Goal: Task Accomplishment & Management: Complete application form

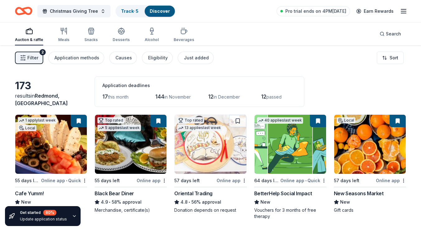
click at [128, 142] on img at bounding box center [130, 144] width 71 height 59
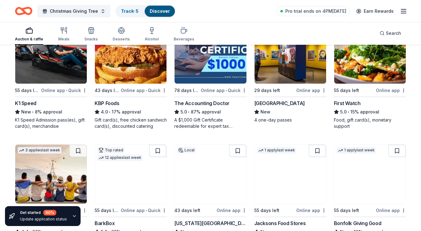
scroll to position [218, 0]
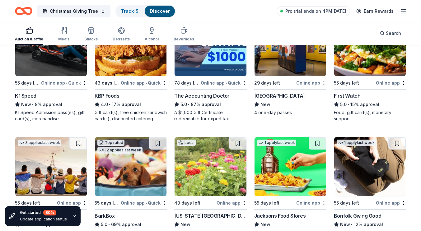
click at [61, 68] on img at bounding box center [50, 46] width 71 height 59
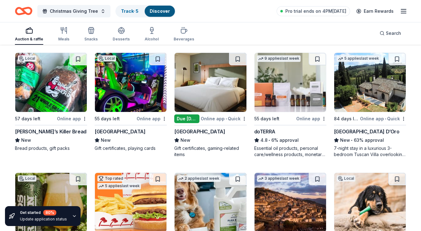
scroll to position [429, 0]
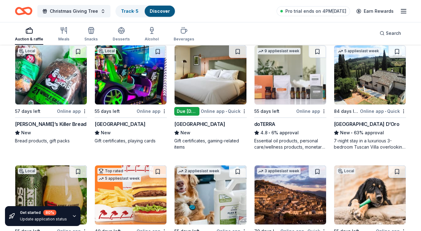
click at [40, 82] on img at bounding box center [50, 74] width 71 height 59
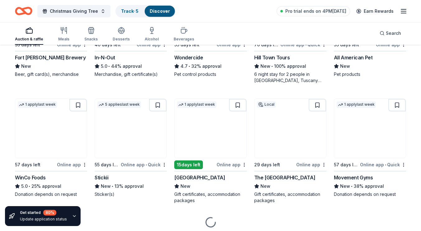
scroll to position [554, 0]
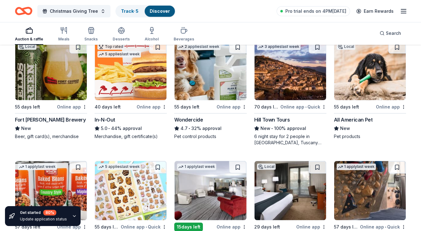
click at [354, 83] on img at bounding box center [369, 70] width 71 height 59
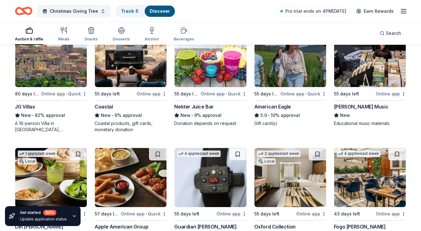
scroll to position [864, 0]
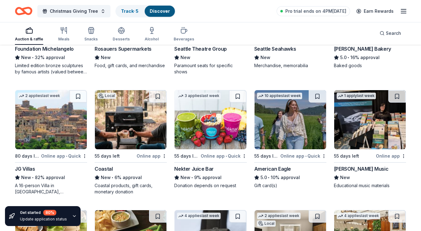
click at [120, 107] on img at bounding box center [130, 119] width 71 height 59
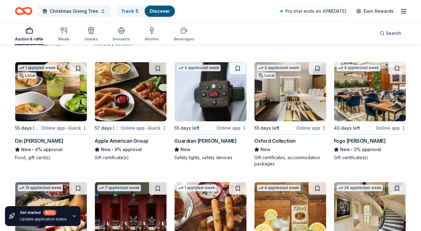
scroll to position [1020, 0]
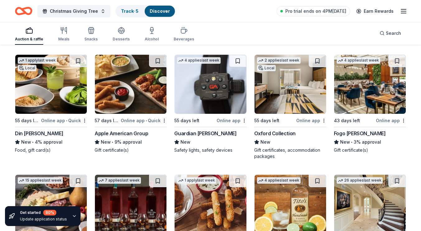
click at [119, 77] on img at bounding box center [130, 84] width 71 height 59
click at [219, 88] on img at bounding box center [209, 84] width 71 height 59
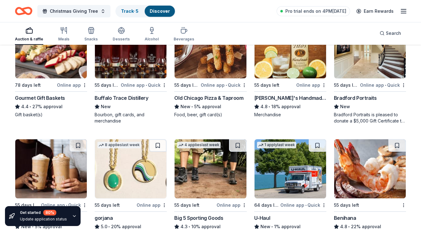
scroll to position [1144, 0]
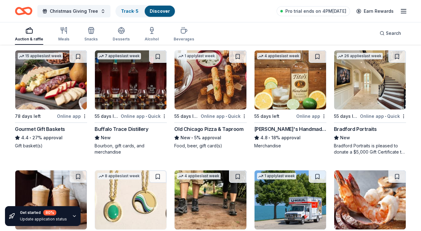
click at [45, 88] on img at bounding box center [50, 79] width 71 height 59
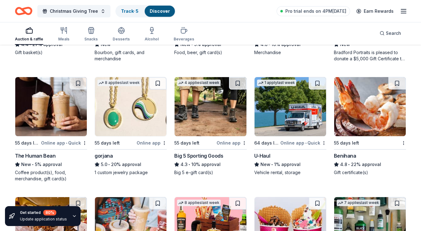
scroll to position [1269, 0]
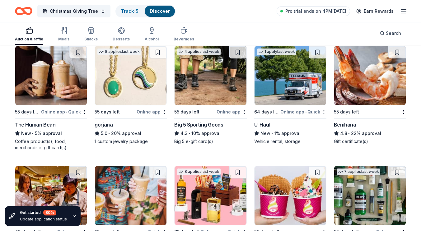
click at [205, 93] on img at bounding box center [209, 75] width 71 height 59
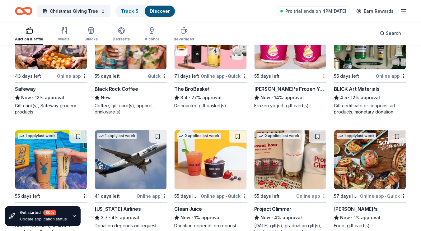
scroll to position [1389, 0]
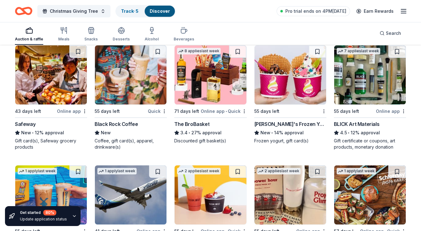
click at [67, 76] on img at bounding box center [50, 74] width 71 height 59
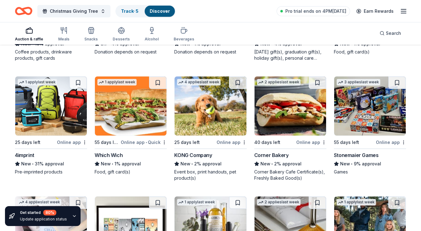
scroll to position [1629, 0]
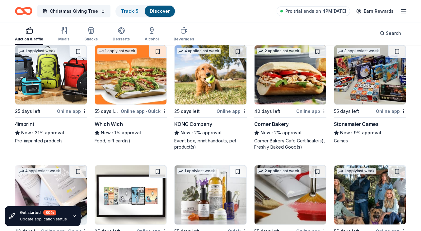
click at [205, 82] on img at bounding box center [209, 74] width 71 height 59
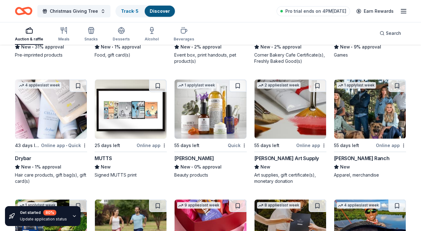
scroll to position [1722, 0]
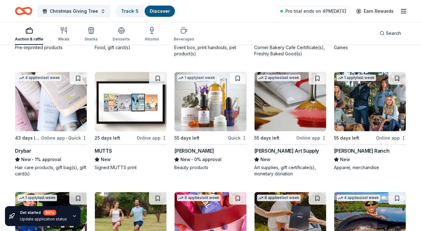
click at [385, 108] on img at bounding box center [369, 101] width 71 height 59
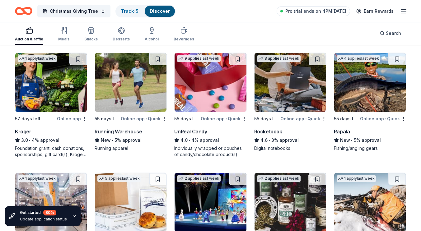
scroll to position [1869, 0]
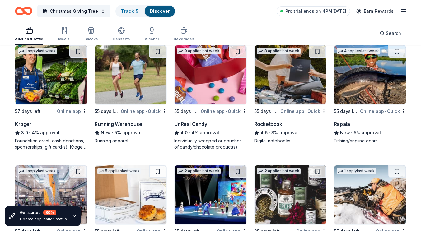
click at [237, 82] on img at bounding box center [209, 74] width 71 height 59
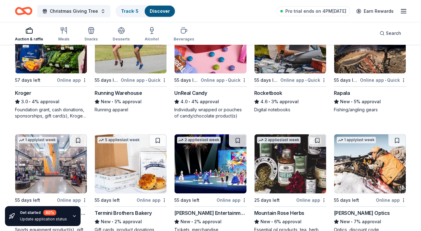
click at [297, 64] on img at bounding box center [289, 43] width 71 height 59
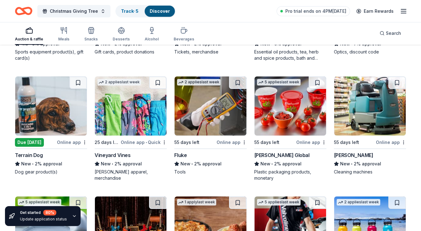
scroll to position [2109, 0]
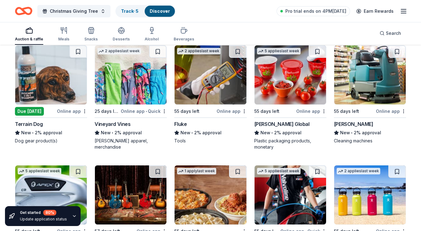
click at [364, 81] on img at bounding box center [369, 74] width 71 height 59
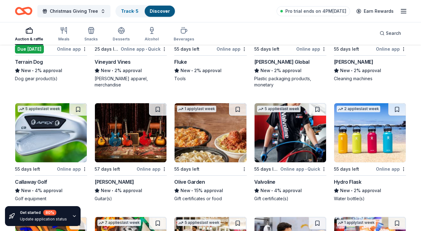
scroll to position [2202, 0]
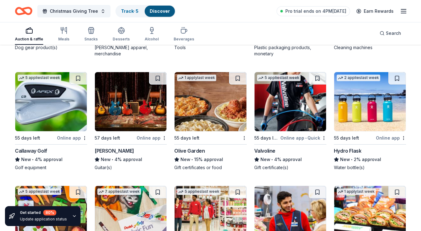
click at [65, 105] on img at bounding box center [50, 101] width 71 height 59
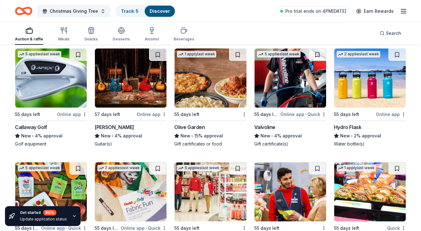
scroll to position [2233, 0]
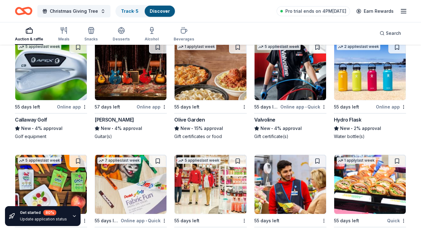
click at [156, 90] on img at bounding box center [130, 70] width 71 height 59
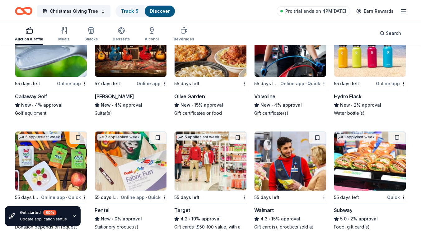
scroll to position [2264, 0]
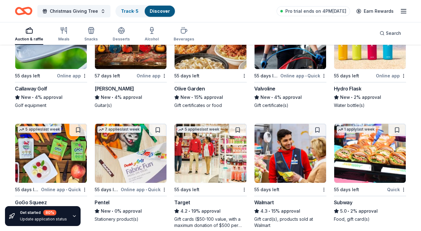
click at [303, 59] on img at bounding box center [289, 39] width 71 height 59
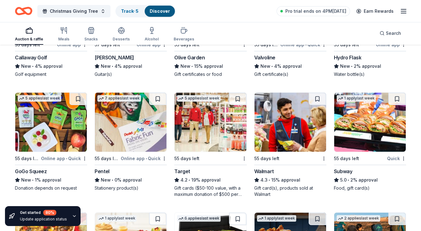
scroll to position [2327, 0]
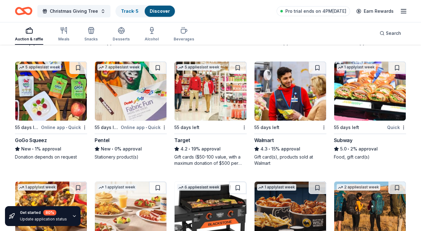
click at [51, 97] on img at bounding box center [50, 91] width 71 height 59
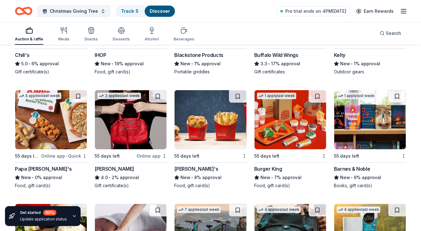
scroll to position [2539, 0]
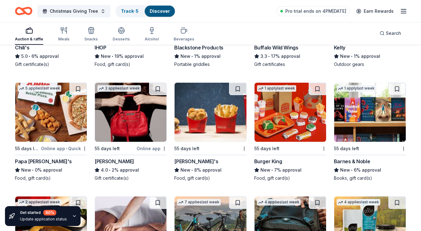
click at [302, 130] on img at bounding box center [289, 112] width 71 height 59
click at [203, 117] on img at bounding box center [209, 112] width 71 height 59
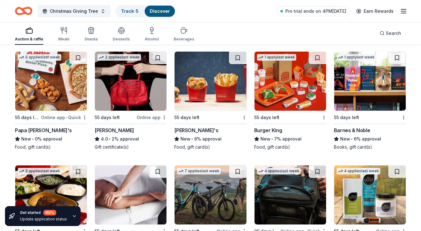
scroll to position [2601, 0]
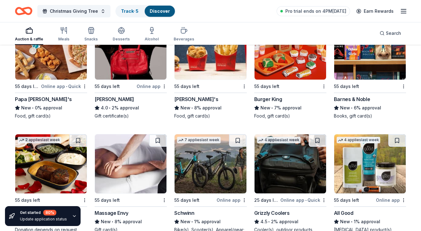
click at [375, 62] on img at bounding box center [369, 50] width 71 height 59
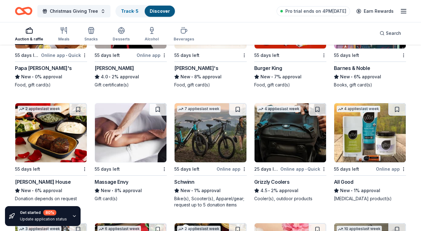
scroll to position [2664, 0]
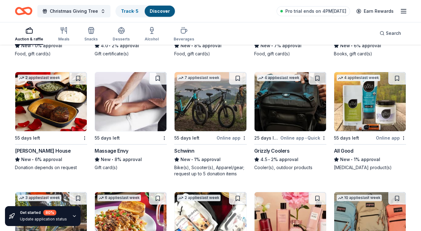
click at [221, 100] on img at bounding box center [209, 101] width 71 height 59
click at [310, 118] on img at bounding box center [289, 101] width 71 height 59
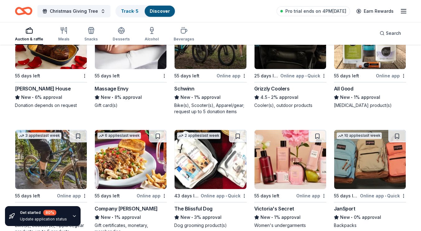
scroll to position [2779, 0]
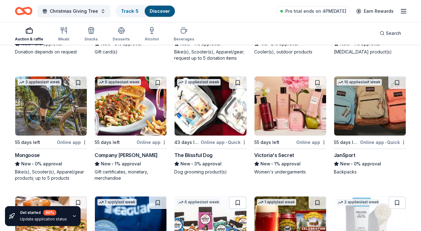
click at [57, 123] on img at bounding box center [50, 105] width 71 height 59
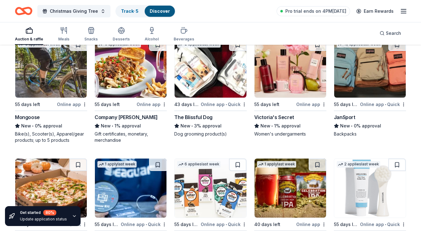
scroll to position [2810, 0]
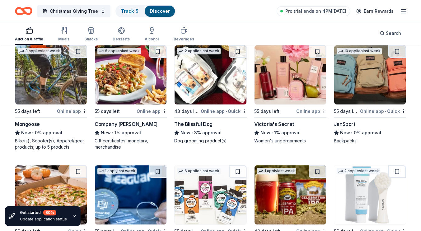
click at [392, 94] on img at bounding box center [369, 74] width 71 height 59
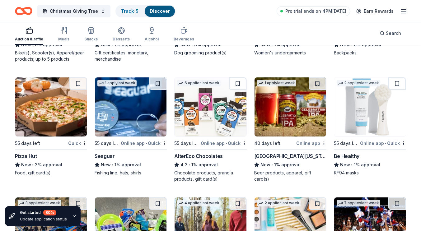
scroll to position [2904, 0]
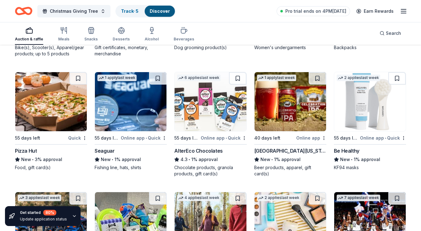
click at [62, 115] on img at bounding box center [50, 101] width 71 height 59
click at [42, 105] on img at bounding box center [50, 101] width 71 height 59
click at [135, 95] on img at bounding box center [130, 101] width 71 height 59
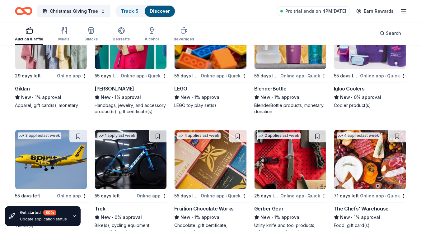
scroll to position [3237, 0]
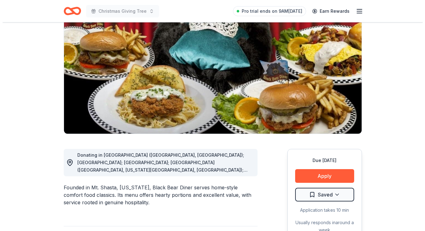
scroll to position [62, 0]
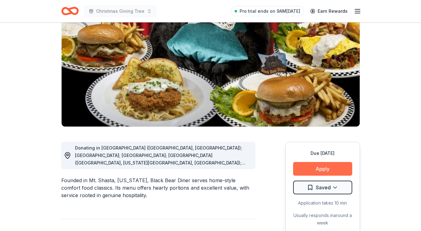
click at [332, 167] on button "Apply" at bounding box center [322, 169] width 59 height 14
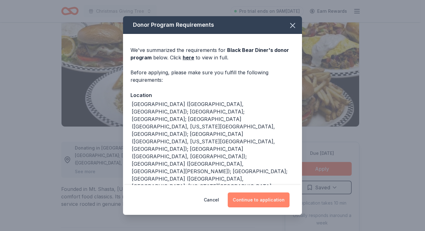
click at [288, 200] on button "Continue to application" at bounding box center [259, 199] width 62 height 15
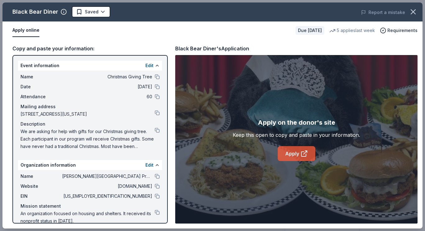
click at [302, 153] on icon at bounding box center [304, 153] width 7 height 7
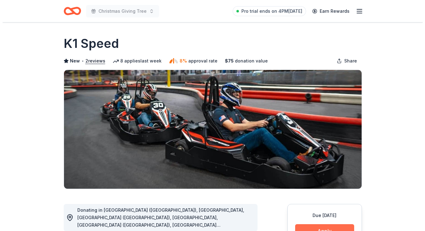
scroll to position [62, 0]
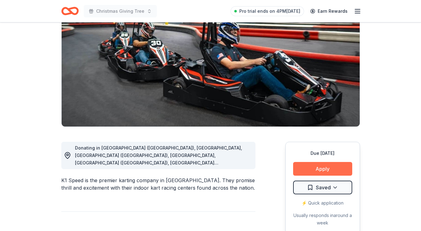
click at [331, 170] on button "Apply" at bounding box center [322, 169] width 59 height 14
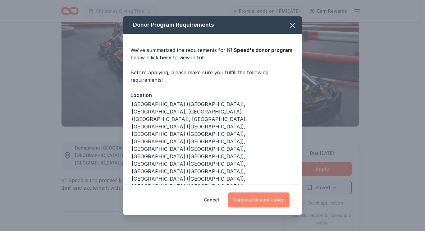
click at [266, 196] on button "Continue to application" at bounding box center [259, 199] width 62 height 15
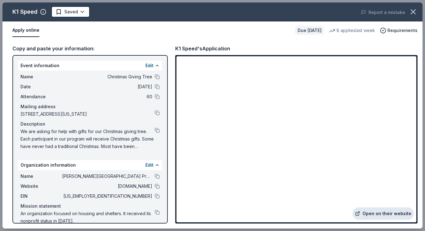
click at [398, 212] on link "Open on their website" at bounding box center [383, 213] width 61 height 12
click at [155, 130] on button at bounding box center [157, 130] width 5 height 5
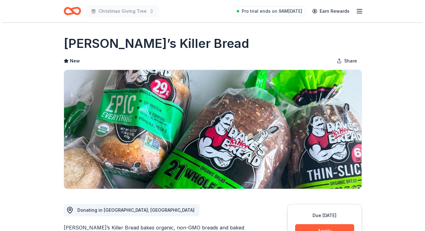
scroll to position [62, 0]
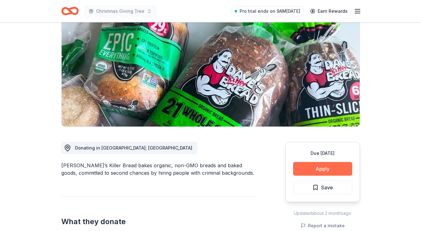
click at [324, 171] on button "Apply" at bounding box center [322, 169] width 59 height 14
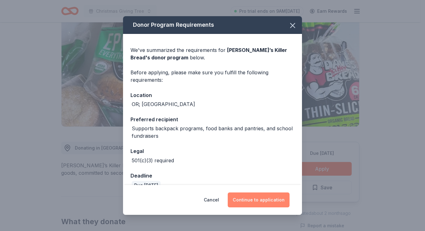
click at [261, 199] on button "Continue to application" at bounding box center [259, 199] width 62 height 15
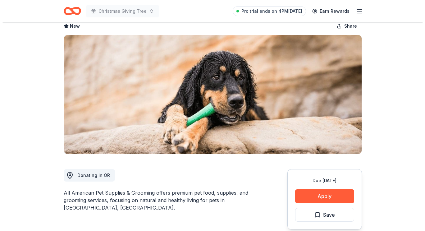
scroll to position [62, 0]
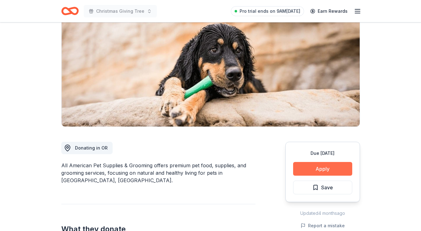
click at [325, 168] on button "Apply" at bounding box center [322, 169] width 59 height 14
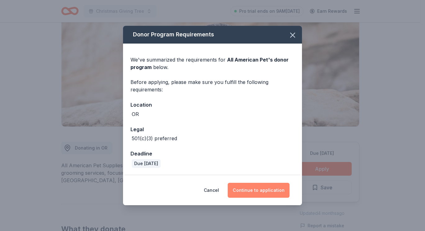
click at [283, 188] on button "Continue to application" at bounding box center [259, 190] width 62 height 15
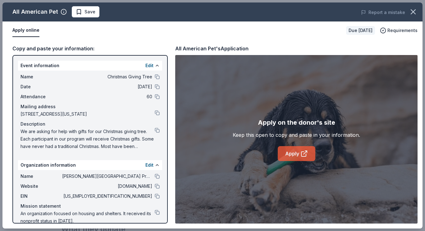
click at [294, 150] on link "Apply" at bounding box center [297, 153] width 38 height 15
drag, startPoint x: 20, startPoint y: 131, endPoint x: 94, endPoint y: 144, distance: 75.1
click at [94, 144] on div "Name Christmas Giving Tree Date 12/25/25 Attendance 60 Mailing address 1805 Ore…" at bounding box center [90, 112] width 144 height 82
click at [155, 129] on button at bounding box center [157, 130] width 5 height 5
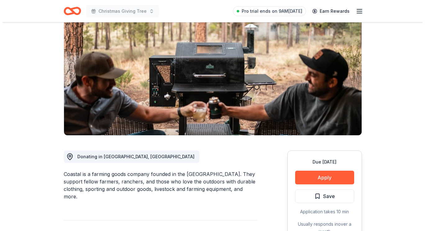
scroll to position [62, 0]
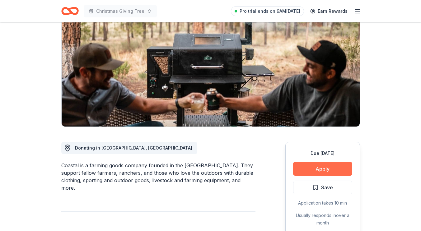
click at [328, 168] on button "Apply" at bounding box center [322, 169] width 59 height 14
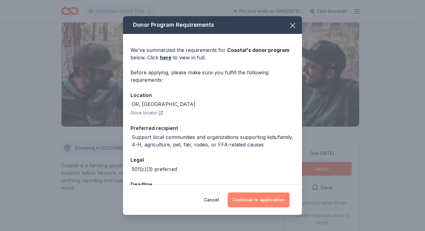
click at [277, 199] on button "Continue to application" at bounding box center [259, 199] width 62 height 15
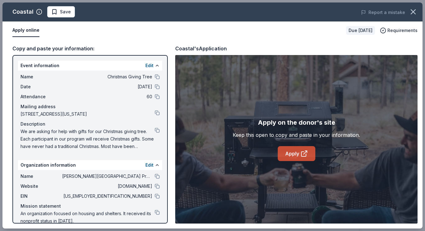
click at [293, 148] on link "Apply" at bounding box center [297, 153] width 38 height 15
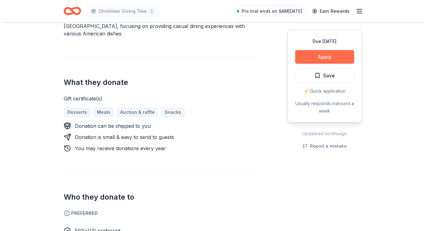
scroll to position [215, 0]
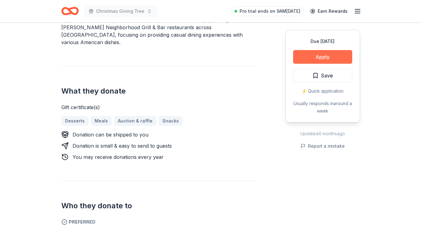
click at [326, 56] on button "Apply" at bounding box center [322, 57] width 59 height 14
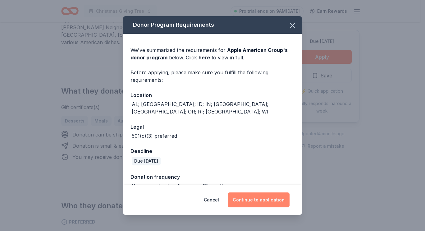
click at [258, 200] on button "Continue to application" at bounding box center [259, 199] width 62 height 15
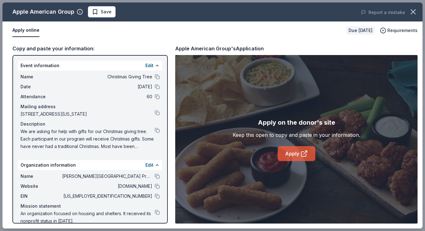
click at [298, 158] on link "Apply" at bounding box center [297, 153] width 38 height 15
click at [155, 129] on button at bounding box center [157, 130] width 5 height 5
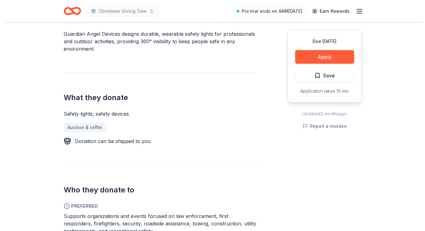
scroll to position [187, 0]
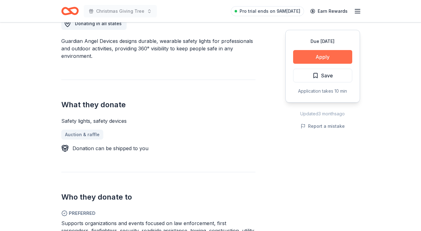
click at [335, 56] on button "Apply" at bounding box center [322, 57] width 59 height 14
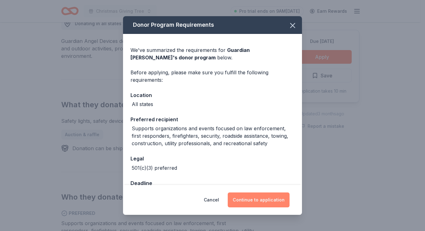
click at [248, 195] on button "Continue to application" at bounding box center [259, 199] width 62 height 15
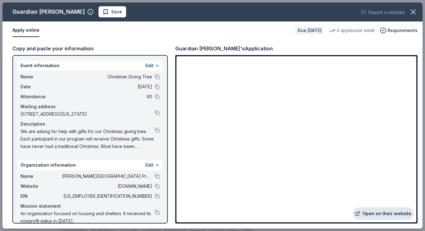
click at [384, 212] on link "Open on their website" at bounding box center [383, 213] width 61 height 12
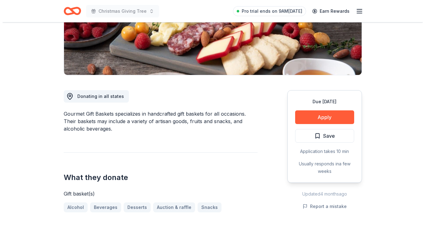
scroll to position [124, 0]
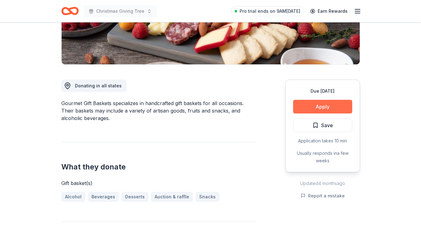
click at [332, 107] on button "Apply" at bounding box center [322, 107] width 59 height 14
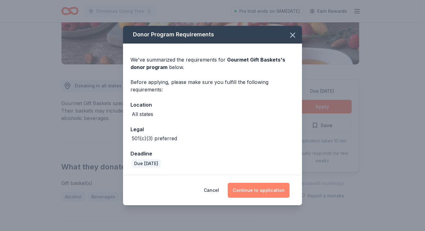
click at [270, 189] on button "Continue to application" at bounding box center [259, 190] width 62 height 15
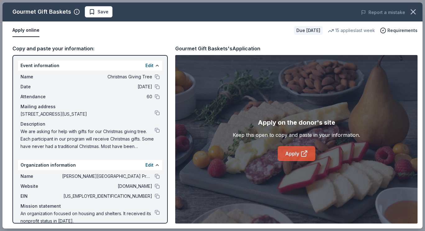
click at [307, 153] on icon at bounding box center [304, 153] width 7 height 7
click at [155, 130] on button at bounding box center [157, 130] width 5 height 5
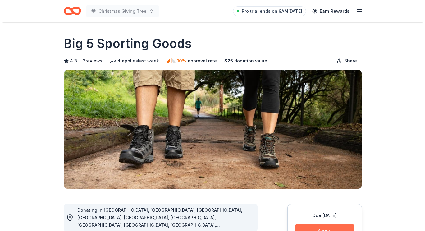
scroll to position [62, 0]
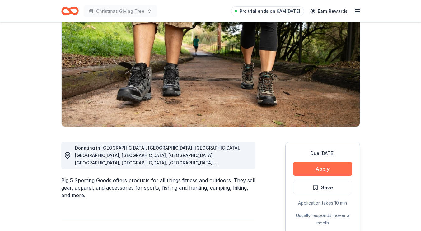
click at [329, 167] on button "Apply" at bounding box center [322, 169] width 59 height 14
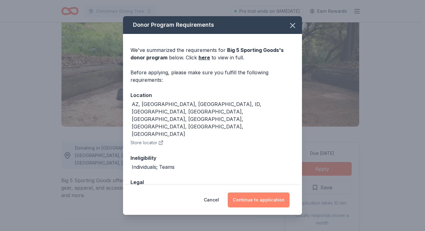
click at [260, 195] on button "Continue to application" at bounding box center [259, 199] width 62 height 15
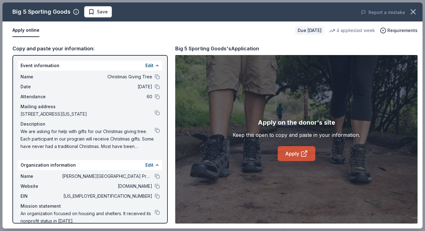
click at [288, 152] on link "Apply" at bounding box center [297, 153] width 38 height 15
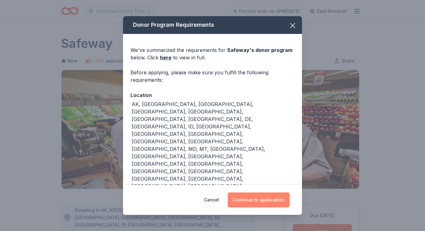
click at [280, 201] on button "Continue to application" at bounding box center [259, 199] width 62 height 15
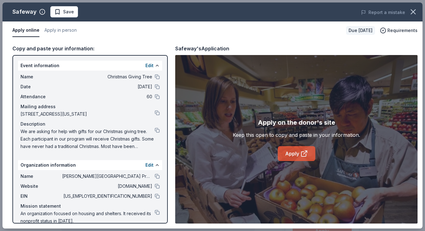
click at [290, 153] on link "Apply" at bounding box center [297, 153] width 38 height 15
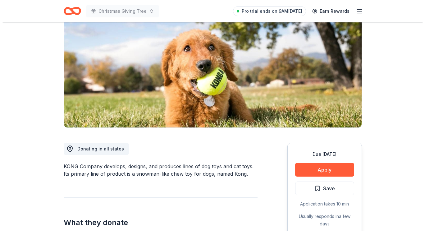
scroll to position [62, 0]
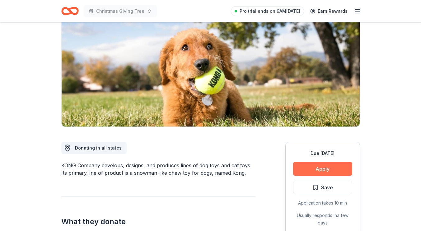
click at [318, 164] on button "Apply" at bounding box center [322, 169] width 59 height 14
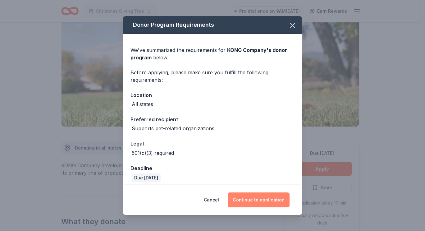
click at [267, 195] on button "Continue to application" at bounding box center [259, 199] width 62 height 15
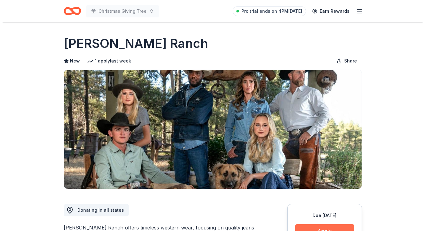
scroll to position [62, 0]
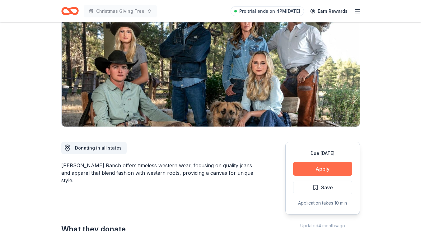
click at [330, 168] on button "Apply" at bounding box center [322, 169] width 59 height 14
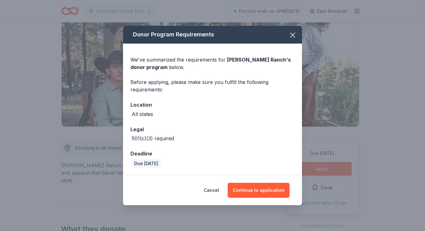
click at [259, 199] on div "Cancel Continue to application" at bounding box center [212, 190] width 179 height 30
click at [260, 193] on button "Continue to application" at bounding box center [259, 190] width 62 height 15
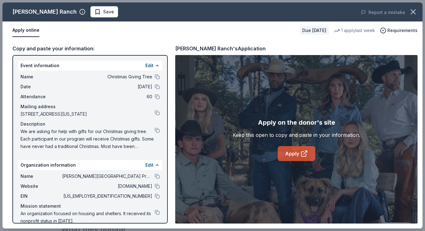
click at [304, 158] on link "Apply" at bounding box center [297, 153] width 38 height 15
click at [155, 130] on button at bounding box center [157, 130] width 5 height 5
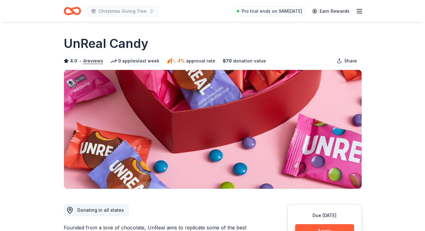
scroll to position [62, 0]
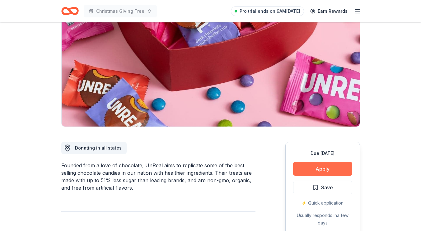
click at [318, 166] on button "Apply" at bounding box center [322, 169] width 59 height 14
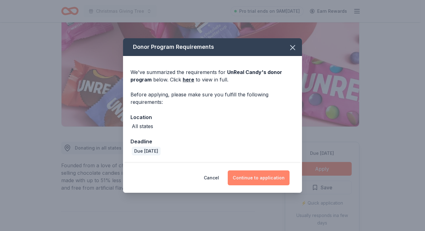
click at [266, 178] on button "Continue to application" at bounding box center [259, 177] width 62 height 15
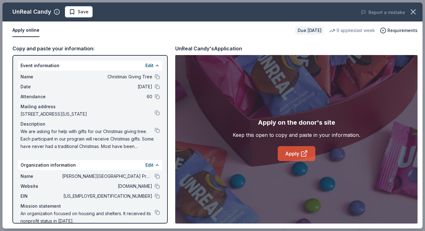
click at [292, 149] on link "Apply" at bounding box center [297, 153] width 38 height 15
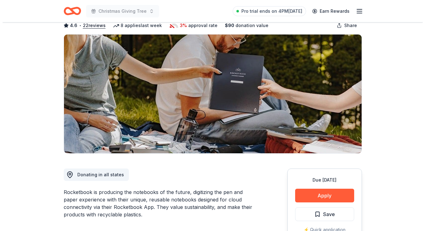
scroll to position [62, 0]
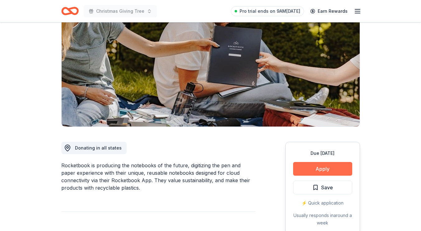
click at [317, 170] on button "Apply" at bounding box center [322, 169] width 59 height 14
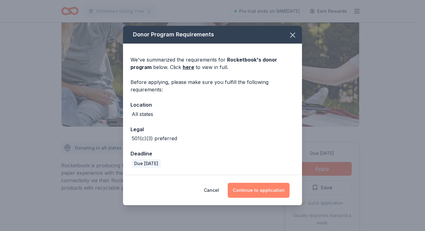
click at [263, 195] on button "Continue to application" at bounding box center [259, 190] width 62 height 15
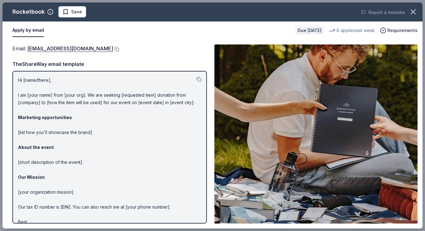
scroll to position [15, 0]
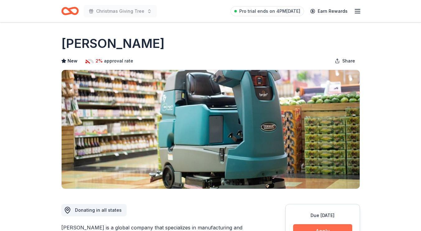
click at [331, 227] on button "Apply" at bounding box center [322, 231] width 59 height 14
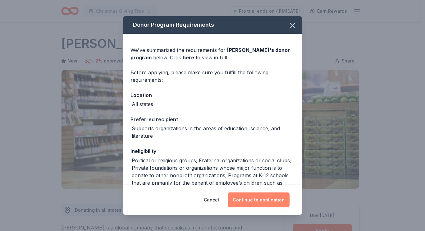
click at [266, 199] on button "Continue to application" at bounding box center [259, 199] width 62 height 15
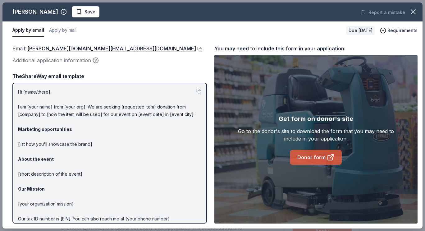
click at [317, 163] on link "Donor form" at bounding box center [316, 157] width 52 height 15
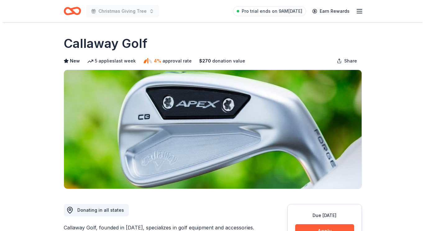
scroll to position [62, 0]
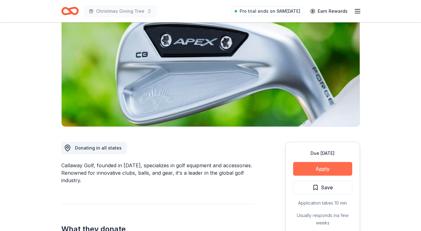
click at [330, 171] on button "Apply" at bounding box center [322, 169] width 59 height 14
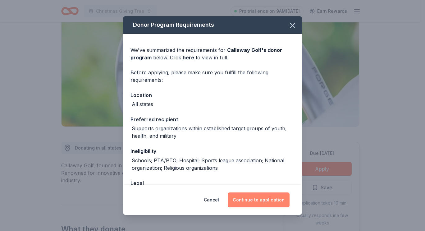
click at [260, 197] on button "Continue to application" at bounding box center [259, 199] width 62 height 15
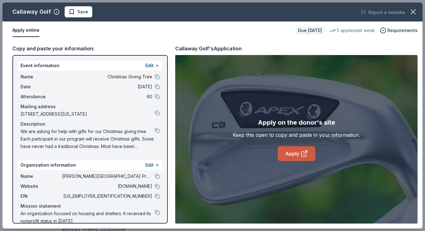
click at [290, 148] on link "Apply" at bounding box center [297, 153] width 38 height 15
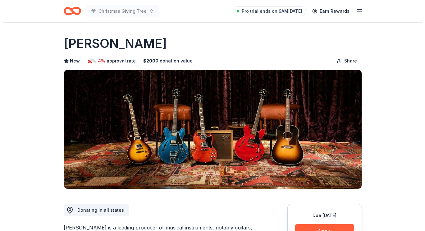
scroll to position [62, 0]
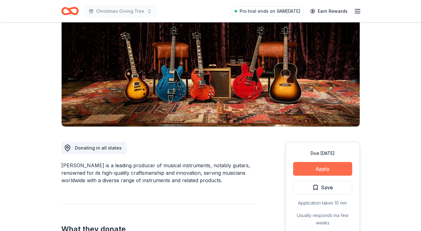
click at [327, 168] on button "Apply" at bounding box center [322, 169] width 59 height 14
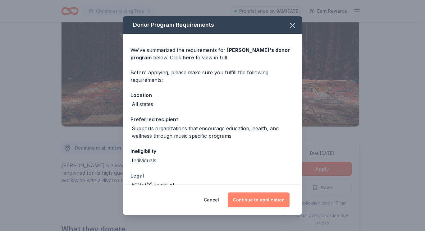
click at [263, 196] on button "Continue to application" at bounding box center [259, 199] width 62 height 15
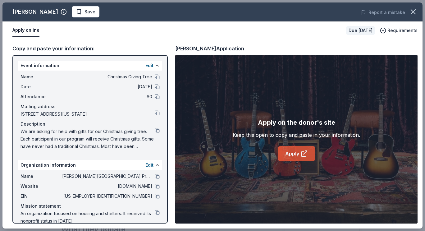
click at [294, 153] on link "Apply" at bounding box center [297, 153] width 38 height 15
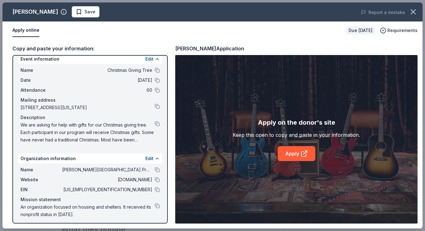
scroll to position [9, 0]
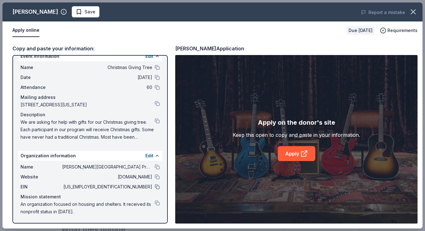
click at [155, 187] on button at bounding box center [157, 186] width 5 height 5
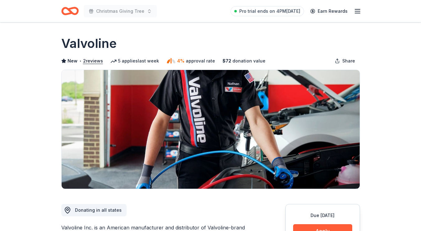
click at [339, 228] on button "Apply" at bounding box center [322, 231] width 59 height 14
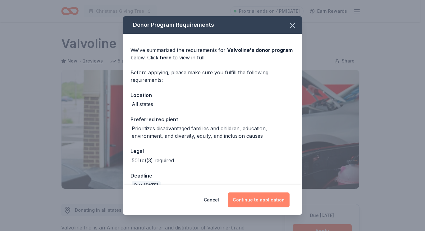
click at [277, 200] on button "Continue to application" at bounding box center [259, 199] width 62 height 15
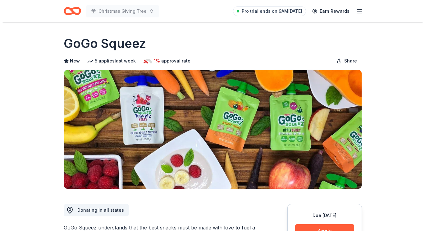
scroll to position [62, 0]
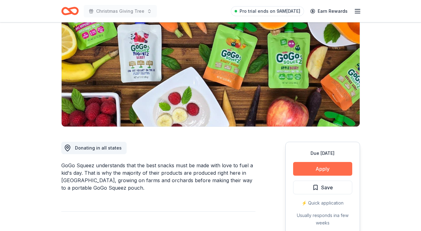
click at [320, 171] on button "Apply" at bounding box center [322, 169] width 59 height 14
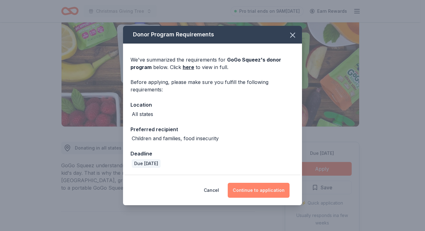
click at [267, 187] on button "Continue to application" at bounding box center [259, 190] width 62 height 15
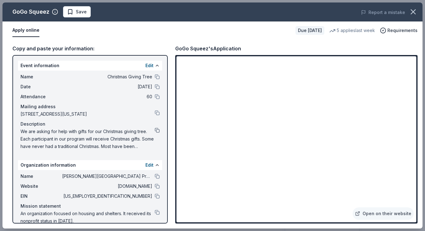
click at [155, 130] on button at bounding box center [157, 130] width 5 height 5
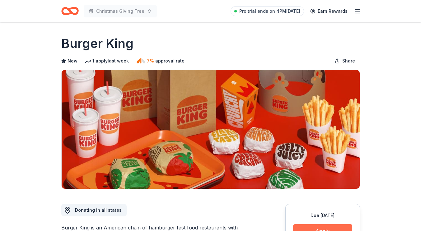
click at [336, 226] on button "Apply" at bounding box center [322, 231] width 59 height 14
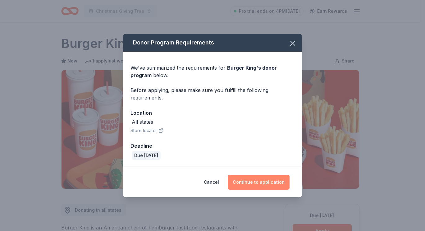
click at [261, 179] on button "Continue to application" at bounding box center [259, 182] width 62 height 15
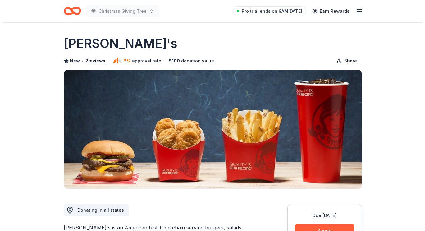
scroll to position [31, 0]
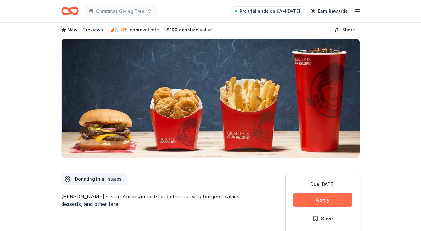
click at [334, 198] on button "Apply" at bounding box center [322, 200] width 59 height 14
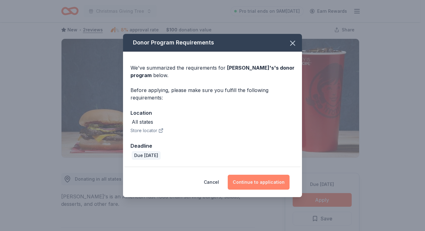
click at [256, 181] on button "Continue to application" at bounding box center [259, 182] width 62 height 15
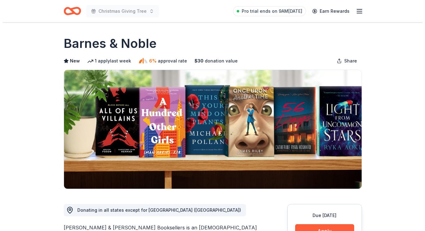
scroll to position [31, 0]
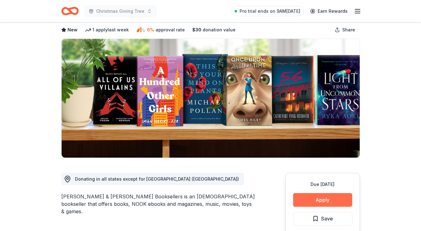
click at [320, 200] on button "Apply" at bounding box center [322, 200] width 59 height 14
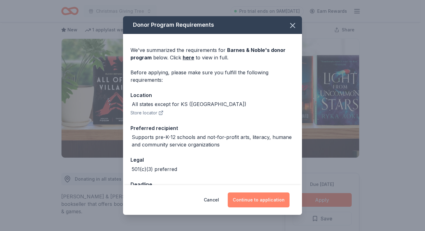
click at [282, 201] on button "Continue to application" at bounding box center [259, 199] width 62 height 15
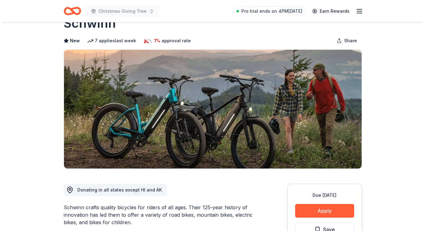
scroll to position [31, 0]
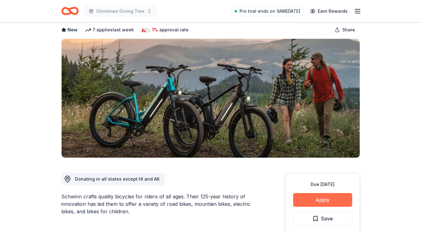
click at [319, 200] on button "Apply" at bounding box center [322, 200] width 59 height 14
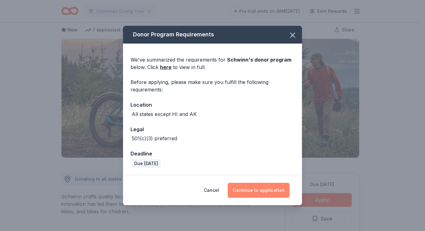
click at [275, 193] on button "Continue to application" at bounding box center [259, 190] width 62 height 15
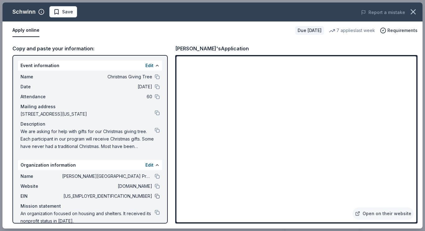
click at [155, 195] on button at bounding box center [157, 196] width 5 height 5
click at [155, 186] on button at bounding box center [157, 186] width 5 height 5
click at [155, 78] on button at bounding box center [157, 76] width 5 height 5
click at [155, 186] on button at bounding box center [157, 186] width 5 height 5
click at [155, 130] on button at bounding box center [157, 130] width 5 height 5
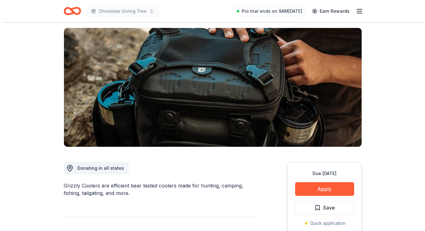
scroll to position [62, 0]
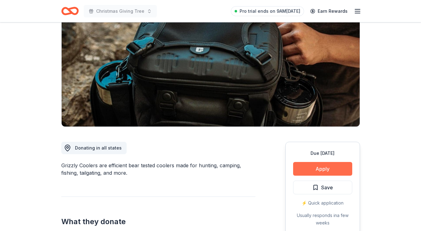
click at [325, 167] on button "Apply" at bounding box center [322, 169] width 59 height 14
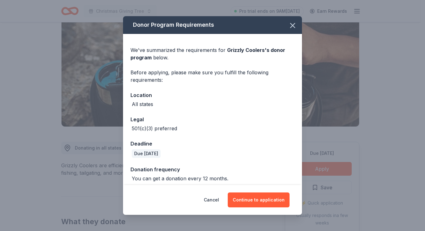
click at [283, 192] on div "Cancel Continue to application" at bounding box center [212, 200] width 179 height 30
click at [274, 202] on button "Continue to application" at bounding box center [259, 199] width 62 height 15
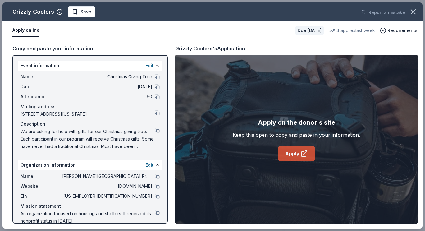
click at [305, 152] on icon at bounding box center [305, 152] width 3 height 3
click at [155, 129] on button at bounding box center [157, 130] width 5 height 5
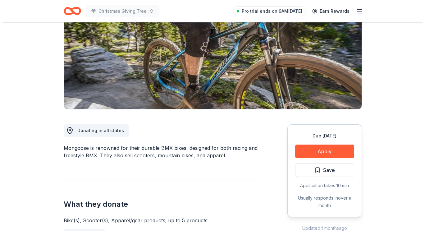
scroll to position [93, 0]
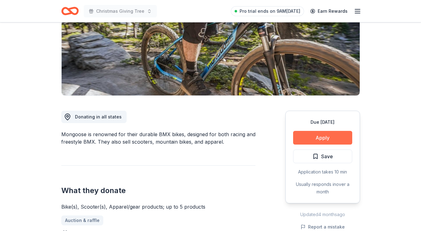
click at [308, 136] on button "Apply" at bounding box center [322, 138] width 59 height 14
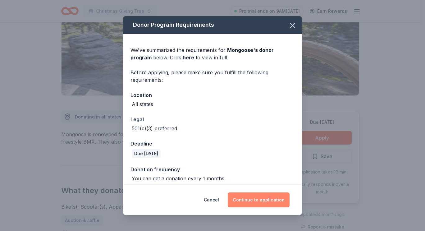
click at [278, 196] on button "Continue to application" at bounding box center [259, 199] width 62 height 15
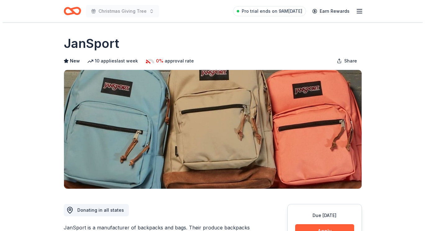
scroll to position [62, 0]
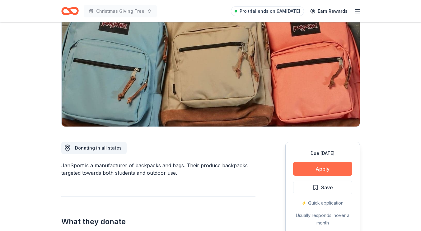
click at [334, 167] on button "Apply" at bounding box center [322, 169] width 59 height 14
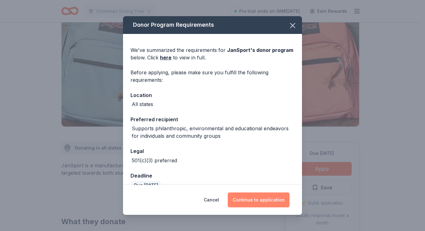
click at [282, 204] on button "Continue to application" at bounding box center [259, 199] width 62 height 15
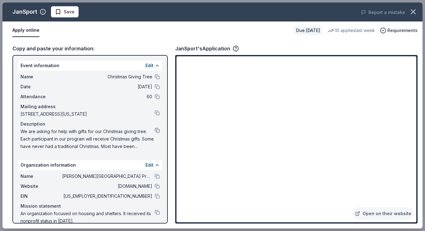
click at [155, 128] on button at bounding box center [157, 130] width 5 height 5
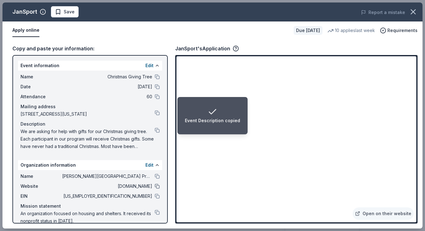
click at [155, 186] on button at bounding box center [157, 186] width 5 height 5
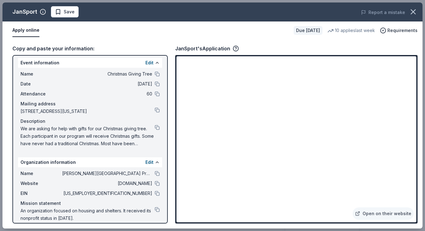
scroll to position [0, 0]
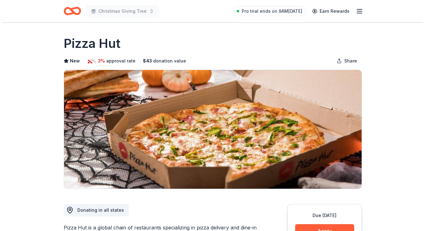
scroll to position [31, 0]
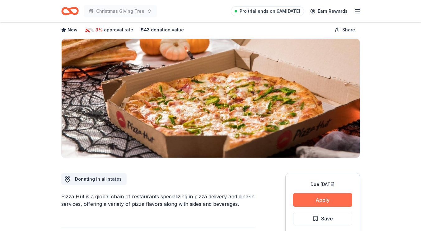
click at [323, 199] on button "Apply" at bounding box center [322, 200] width 59 height 14
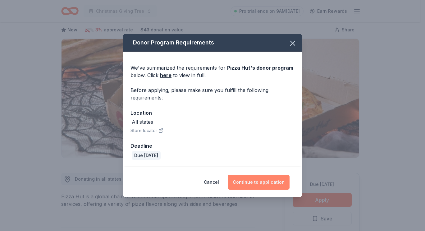
click at [263, 180] on button "Continue to application" at bounding box center [259, 182] width 62 height 15
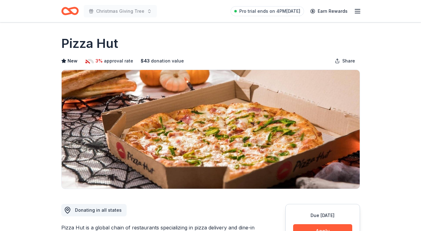
scroll to position [124, 0]
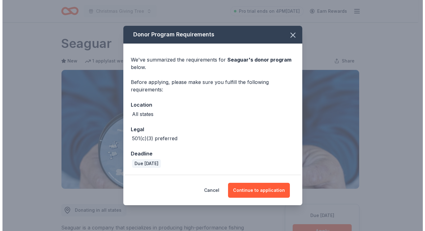
scroll to position [62, 0]
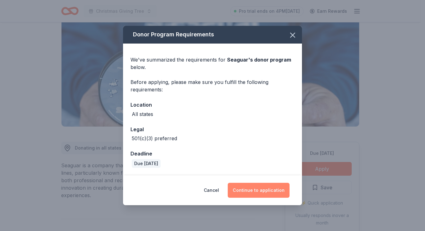
click at [284, 188] on button "Continue to application" at bounding box center [259, 190] width 62 height 15
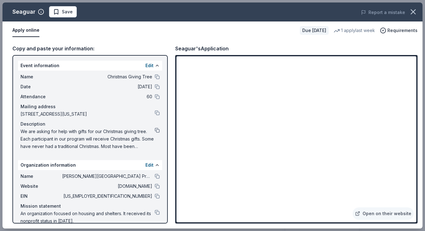
click at [155, 130] on button at bounding box center [157, 130] width 5 height 5
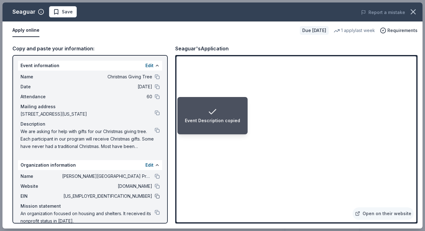
click at [155, 195] on button at bounding box center [157, 196] width 5 height 5
